Goal: Task Accomplishment & Management: Use online tool/utility

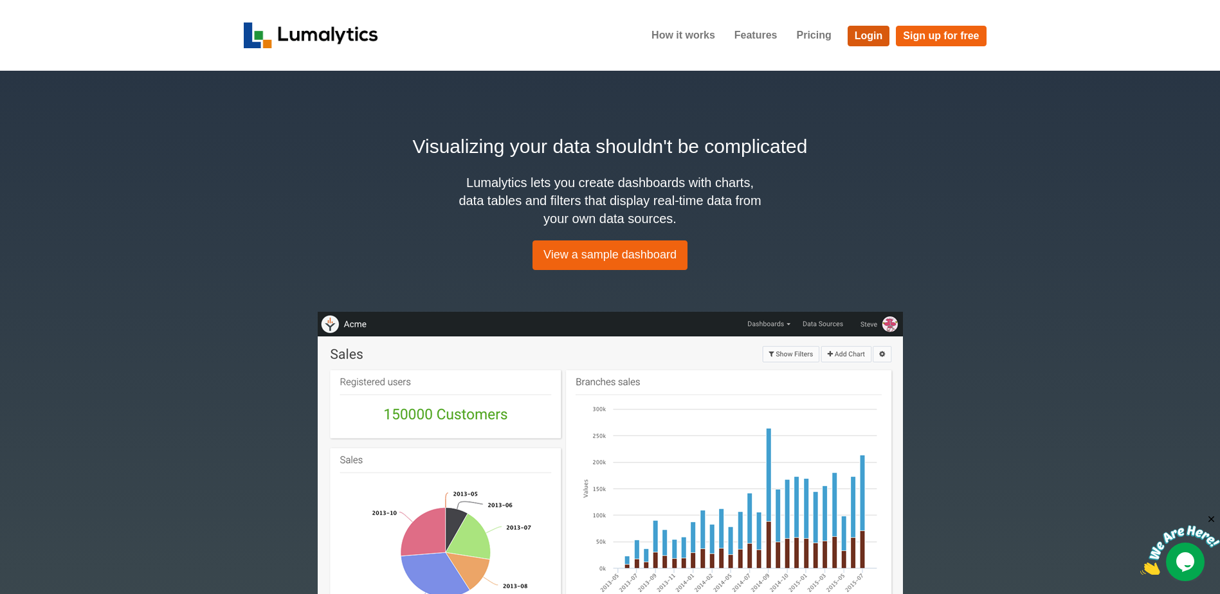
click at [866, 30] on link "Login" at bounding box center [869, 36] width 42 height 21
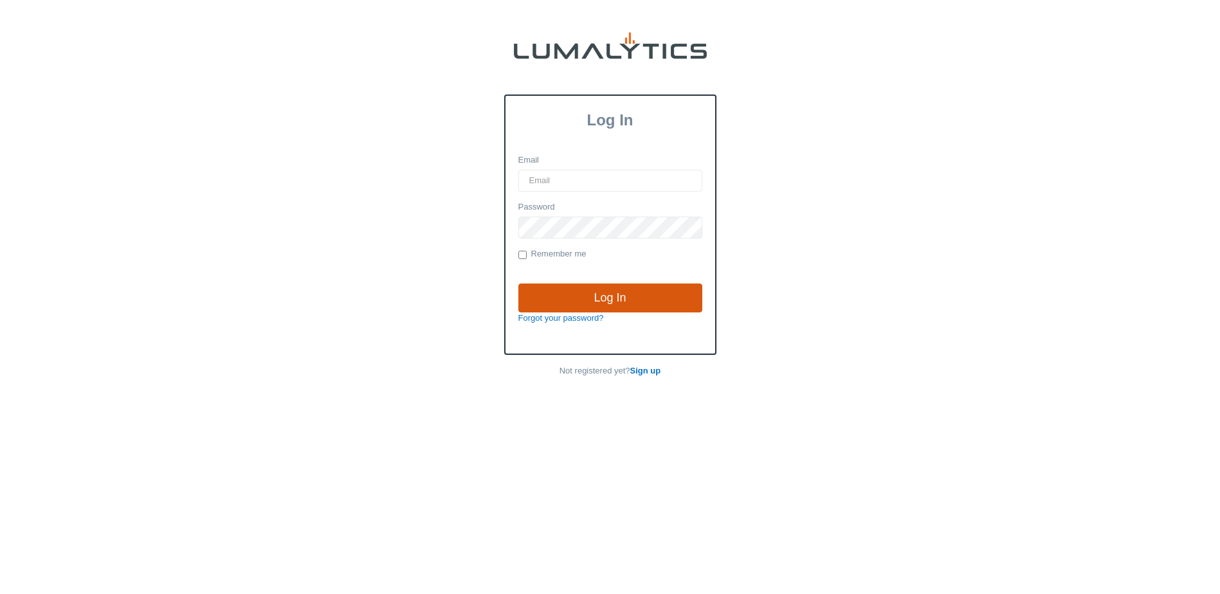
type input "[EMAIL_ADDRESS][DOMAIN_NAME]"
click at [581, 286] on input "Log In" at bounding box center [610, 299] width 184 height 30
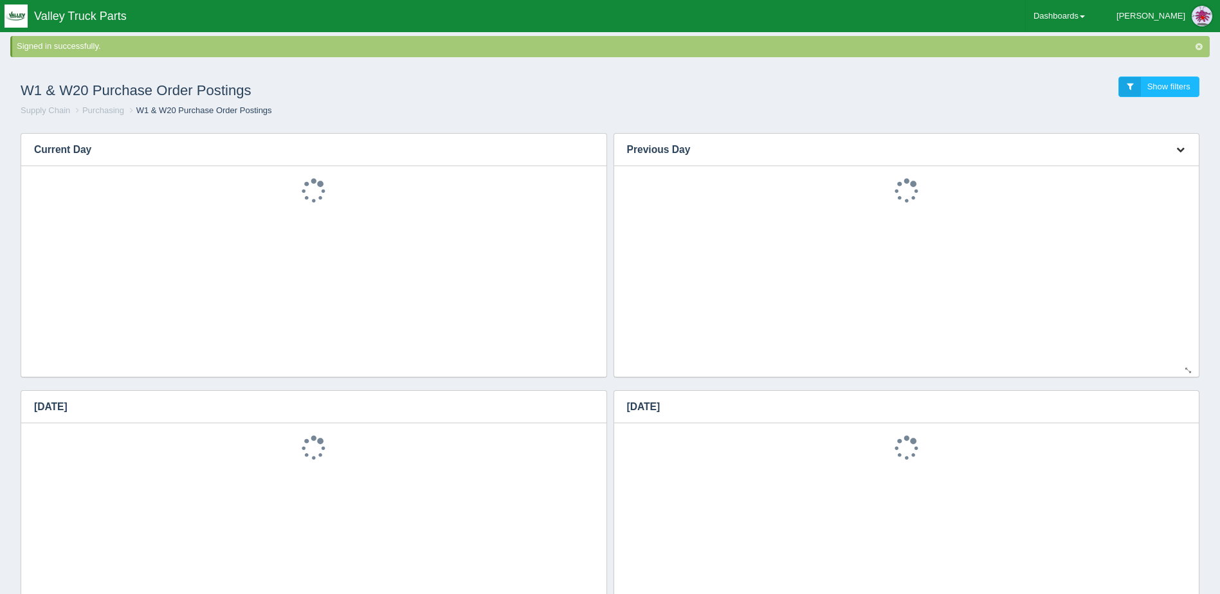
click at [1178, 145] on icon "button" at bounding box center [1180, 149] width 8 height 8
click at [1158, 169] on link "Download CSV" at bounding box center [1137, 169] width 103 height 19
